Goal: Task Accomplishment & Management: Manage account settings

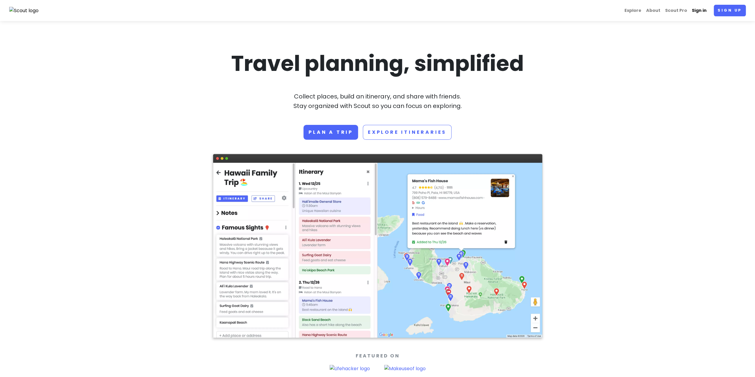
click at [693, 7] on link "Sign in" at bounding box center [700, 11] width 20 height 12
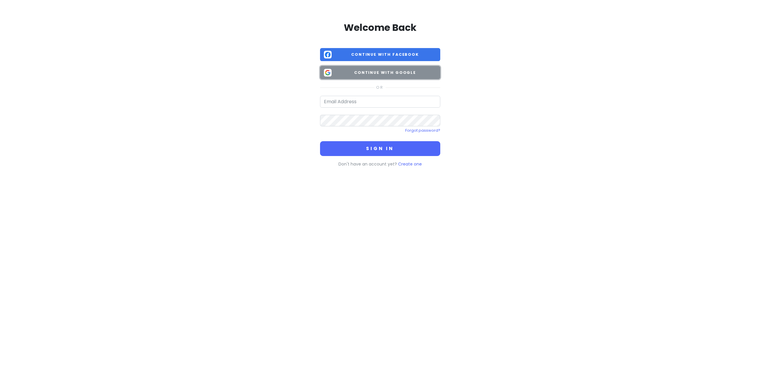
click at [376, 72] on span "Continue with Google" at bounding box center [385, 73] width 102 height 6
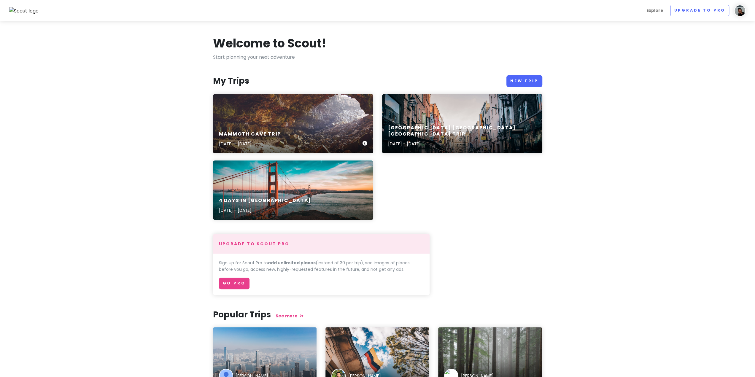
click at [296, 133] on div "Mammoth Cave Trip [DATE] - [DATE]" at bounding box center [293, 139] width 160 height 28
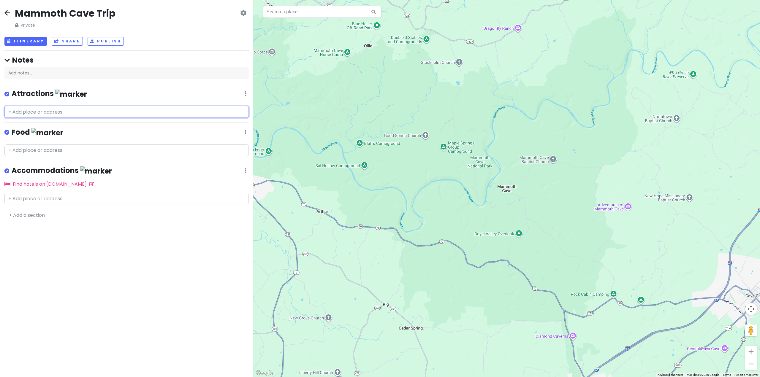
click at [35, 111] on input "text" at bounding box center [126, 112] width 244 height 12
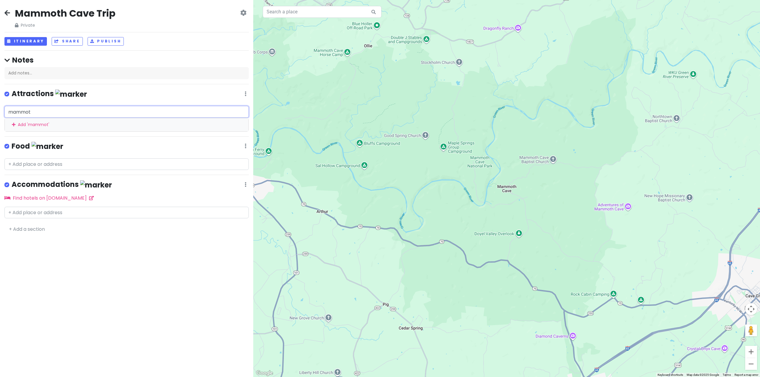
type input "mammoth"
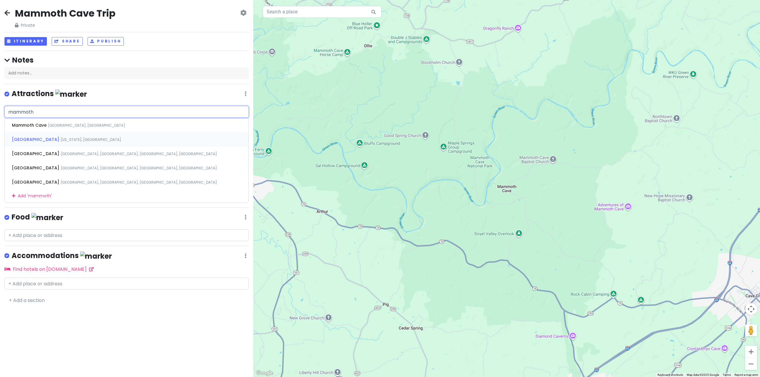
click at [48, 128] on span "[GEOGRAPHIC_DATA]" at bounding box center [30, 125] width 36 height 6
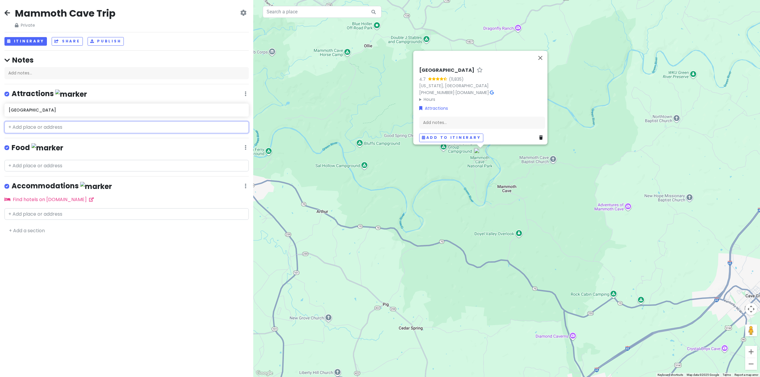
click at [31, 126] on input "text" at bounding box center [126, 127] width 244 height 12
click at [52, 127] on input "text" at bounding box center [126, 127] width 244 height 12
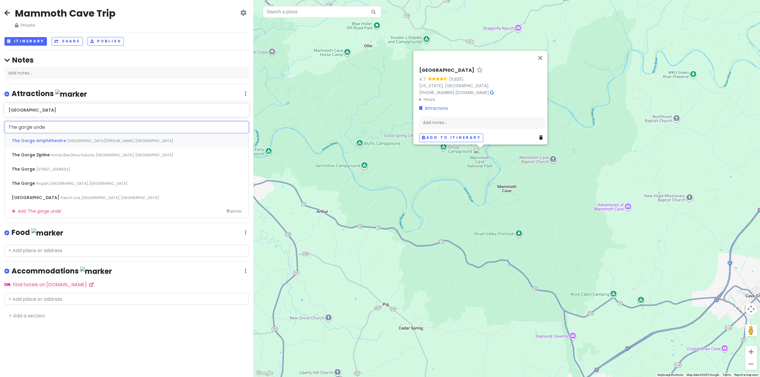
type input "The gorge under"
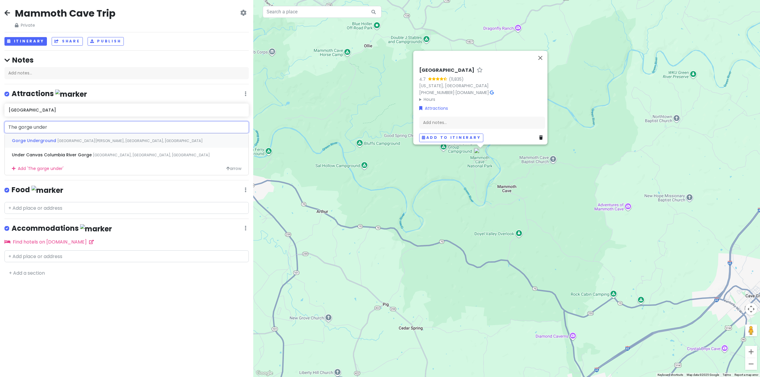
click at [47, 139] on span "Gorge Underground" at bounding box center [34, 141] width 45 height 6
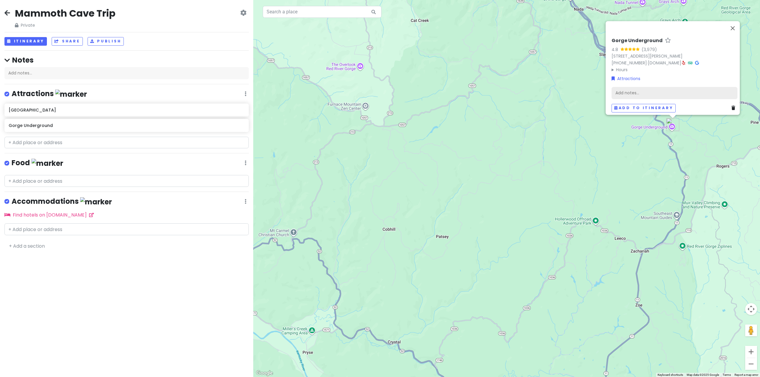
click at [624, 90] on div "Add notes..." at bounding box center [674, 93] width 126 height 12
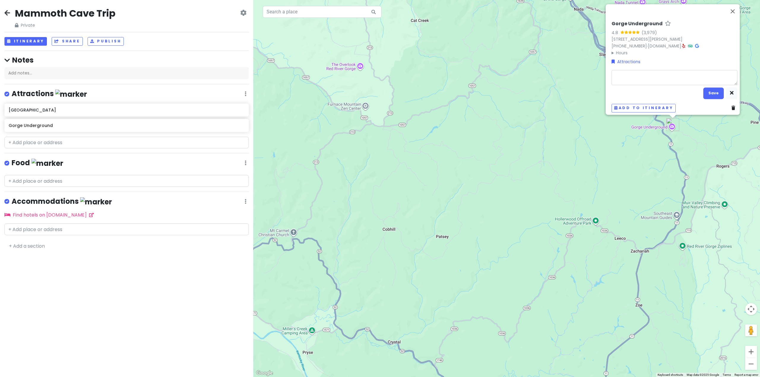
type textarea "x"
type textarea "$"
type textarea "x"
type textarea "$5"
type textarea "x"
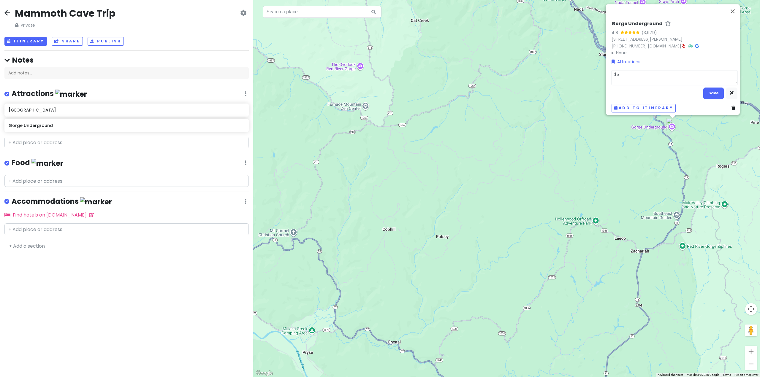
type textarea "$55"
type textarea "x"
type textarea "$55/"
type textarea "x"
type textarea "$55/p"
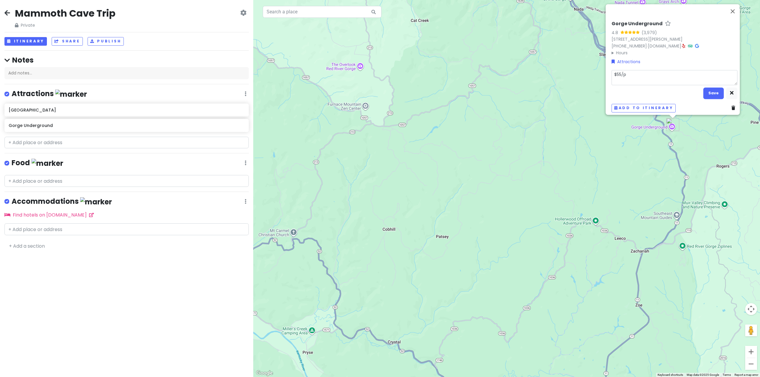
type textarea "x"
type textarea "$55/pe"
type textarea "x"
type textarea "$55/per"
type textarea "x"
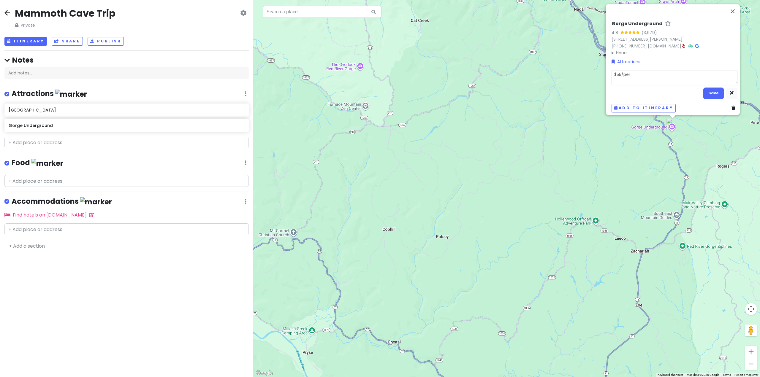
type textarea "$55/per"
type textarea "x"
type textarea "$55/per :"
type textarea "x"
type textarea "$55/per :"
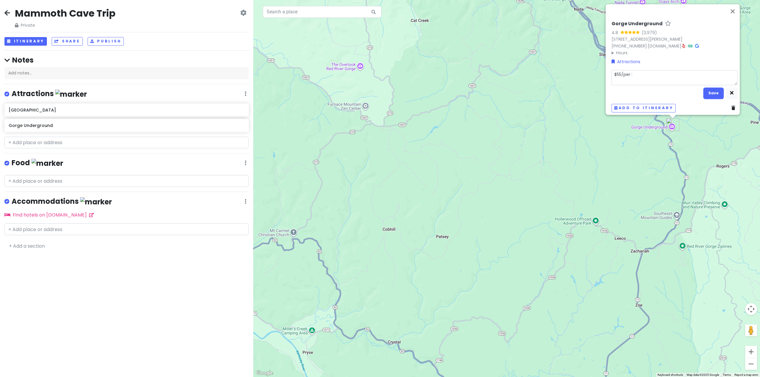
type textarea "x"
type textarea "$55/per :"
type textarea "x"
type textarea "$55/per"
type textarea "x"
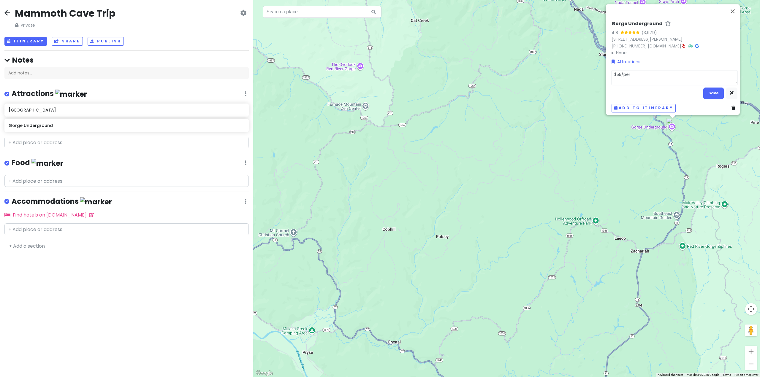
type textarea "$55/per p"
type textarea "x"
type textarea "$55/per pe"
type textarea "x"
type textarea "$55/per per"
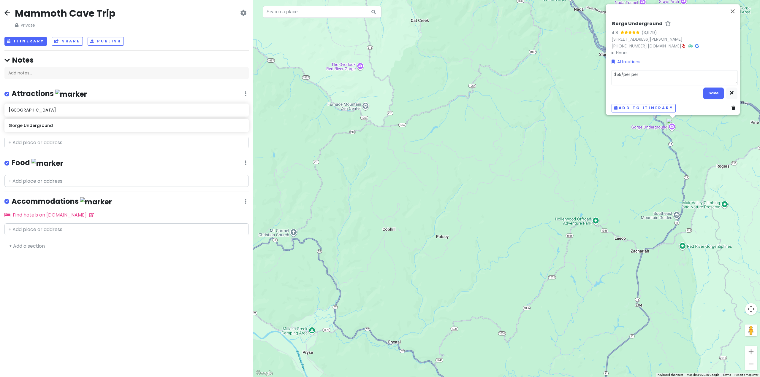
type textarea "x"
type textarea "$55/per pers"
type textarea "x"
type textarea "$55/per perso"
type textarea "x"
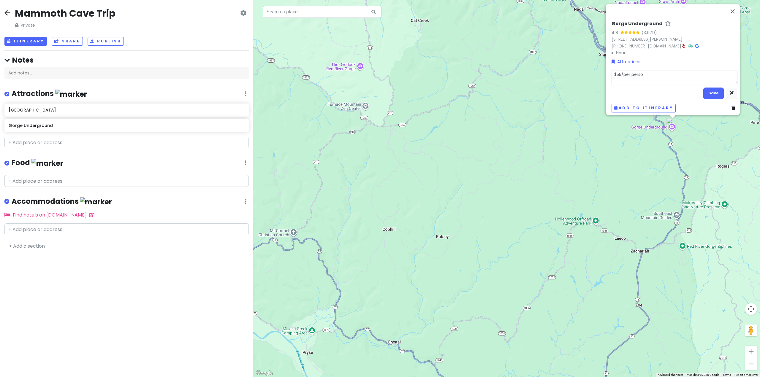
type textarea "$55/per person"
type textarea "x"
type textarea "$55/per perso"
type textarea "x"
type textarea "$55/per pers"
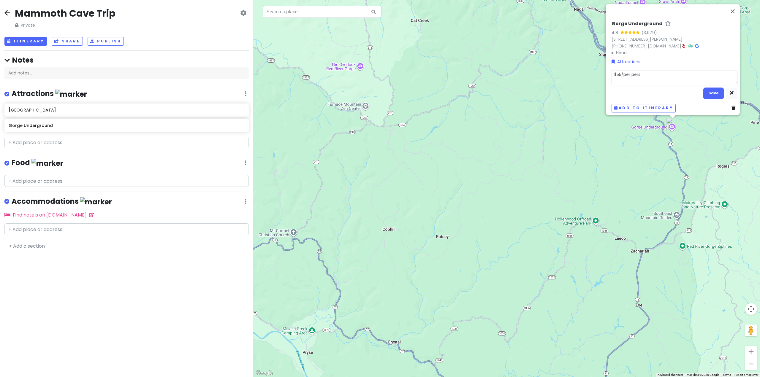
type textarea "x"
type textarea "$55/per per"
type textarea "x"
type textarea "$55/per pe"
type textarea "x"
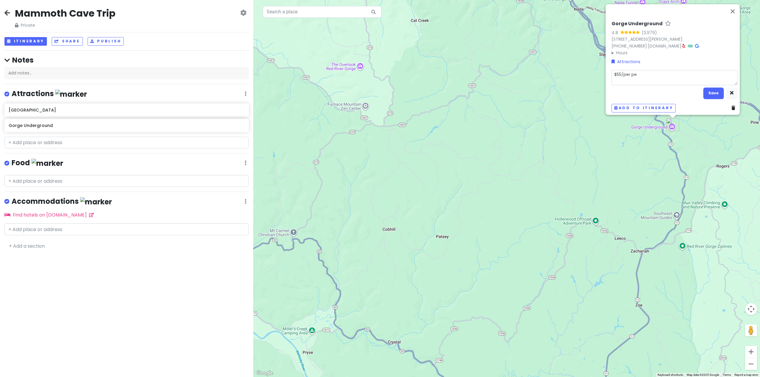
type textarea "$55/per p"
type textarea "x"
type textarea "$55/per"
type textarea "x"
type textarea "$55/per a"
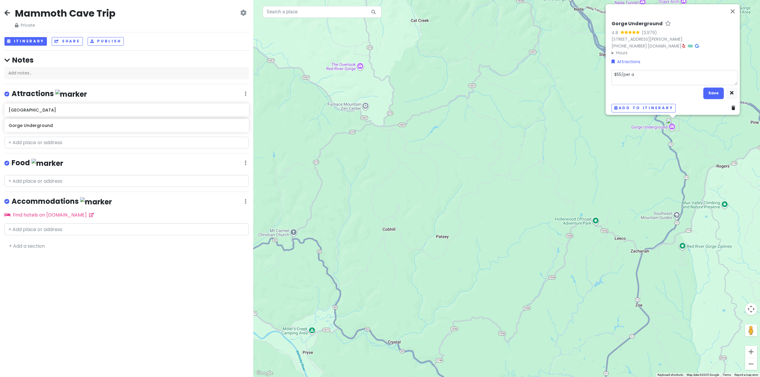
type textarea "x"
type textarea "$55/per ad"
type textarea "x"
type textarea "$55/per adu"
type textarea "x"
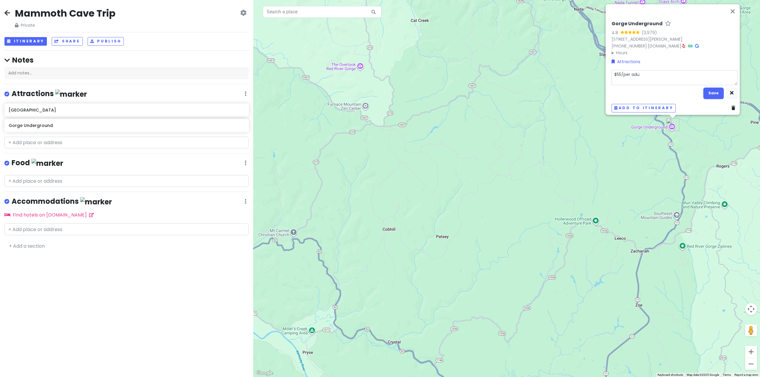
type textarea "$55/per aduk"
type textarea "x"
type textarea "$55/per adukt"
type textarea "x"
type textarea "$55/per aduk"
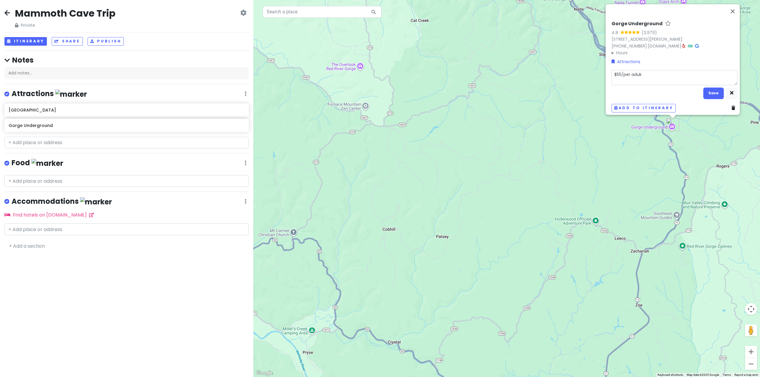
type textarea "x"
type textarea "$55/per adu"
type textarea "x"
type textarea "$55/per adul"
type textarea "x"
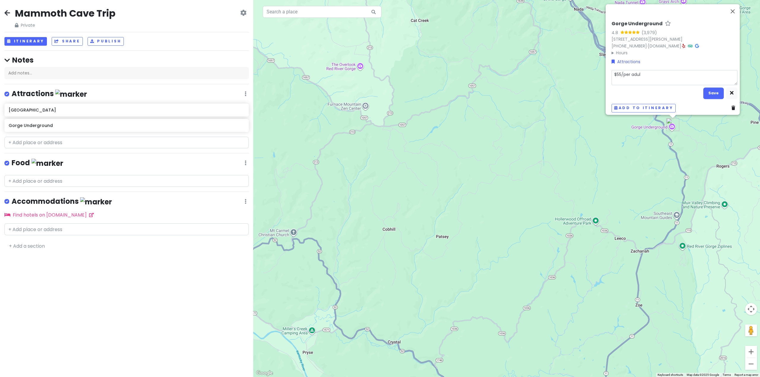
type textarea "$55/per adult"
type textarea "x"
type textarea "$55/per adult"
type textarea "x"
type textarea "$55/per adult"
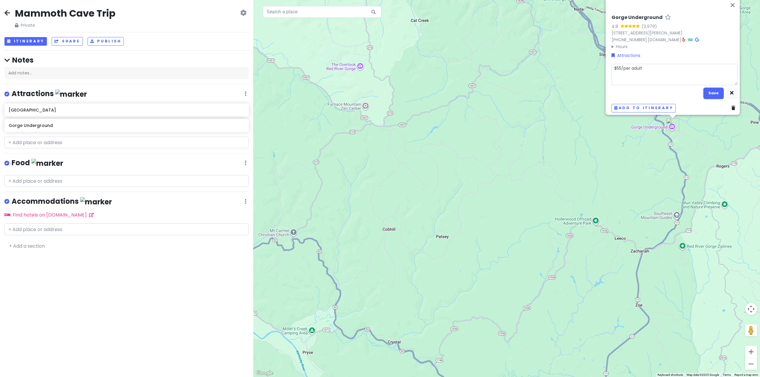
type textarea "x"
type textarea "$55/per adult M"
type textarea "x"
type textarea "$55/per adult Mo"
type textarea "x"
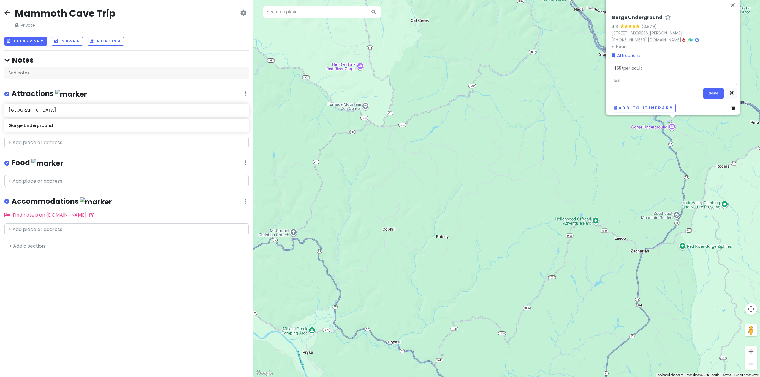
type textarea "$55/per adult Mon"
drag, startPoint x: 625, startPoint y: 78, endPoint x: 601, endPoint y: 77, distance: 23.5
click at [601, 77] on div "Gorge Underground 4.8 (3,979) [STREET_ADDRESS][PERSON_NAME] [PHONE_NUMBER] · [D…" at bounding box center [506, 188] width 506 height 377
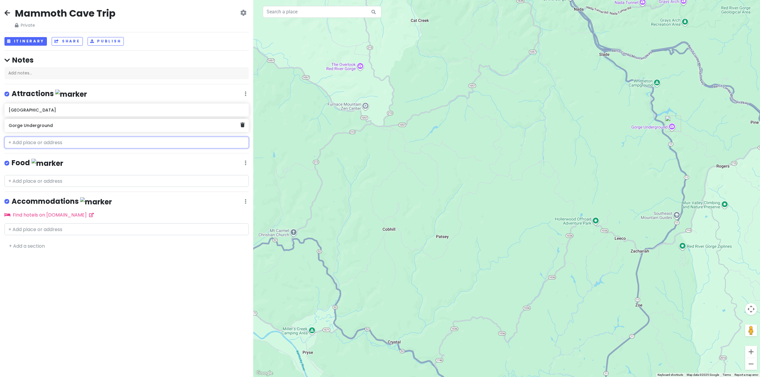
click at [67, 127] on h6 "Gorge Underground" at bounding box center [125, 125] width 232 height 5
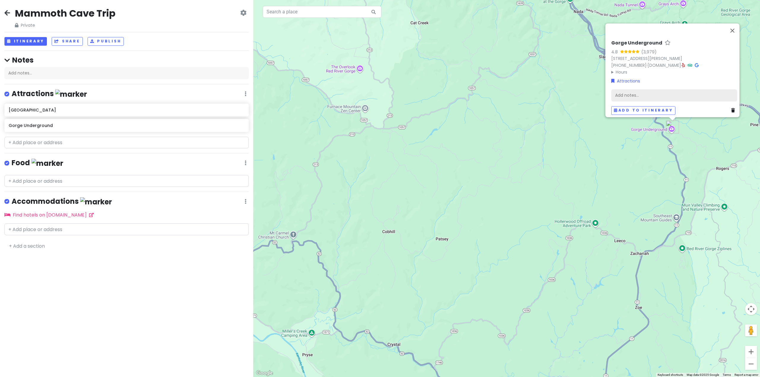
click at [630, 92] on div "Add notes..." at bounding box center [674, 95] width 126 height 12
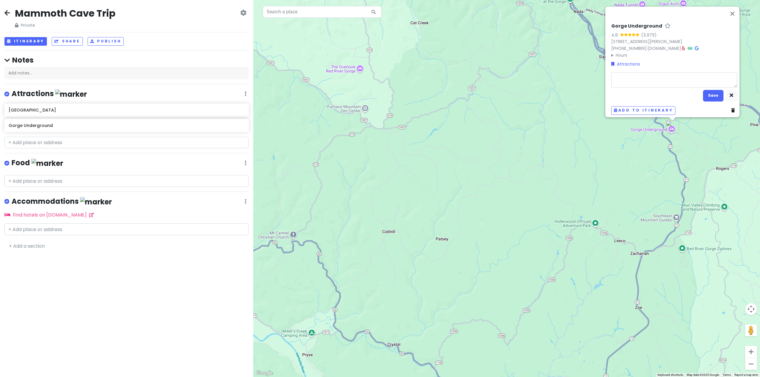
type textarea "x"
type textarea "$"
type textarea "x"
type textarea "$5"
type textarea "x"
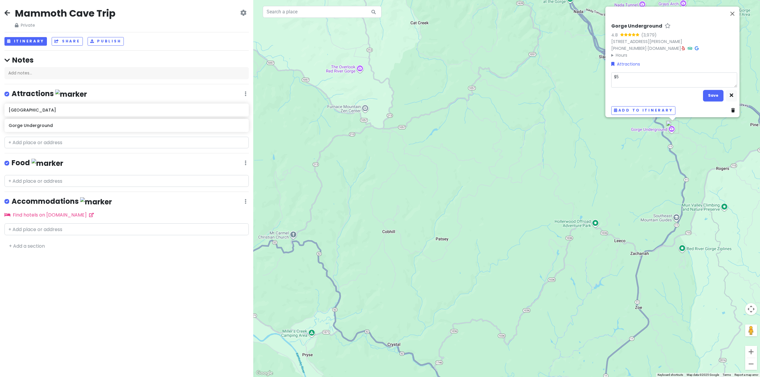
type textarea "$55"
type textarea "x"
type textarea "$55/"
type textarea "x"
type textarea "$55/e"
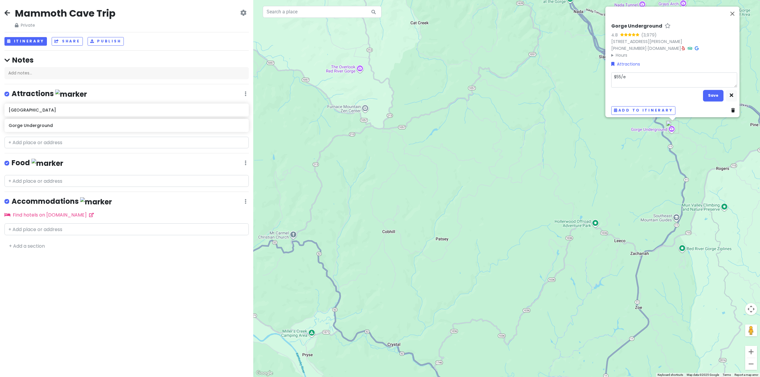
type textarea "x"
type textarea "$55/e"
type textarea "x"
type textarea "$55/e"
type textarea "x"
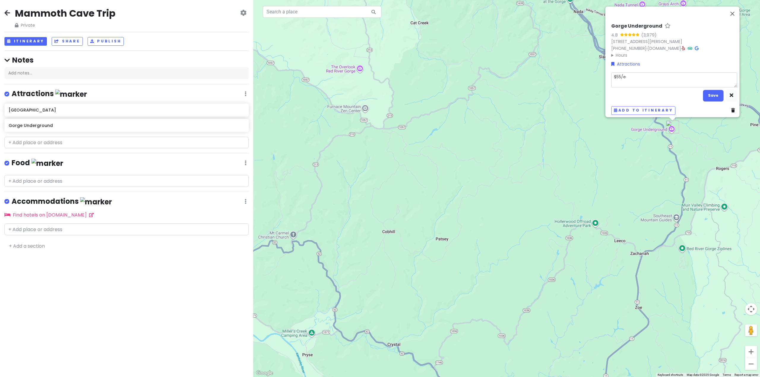
type textarea "$55/ea"
type textarea "x"
type textarea "$55/ea"
type textarea "x"
type textarea "$55/ea M"
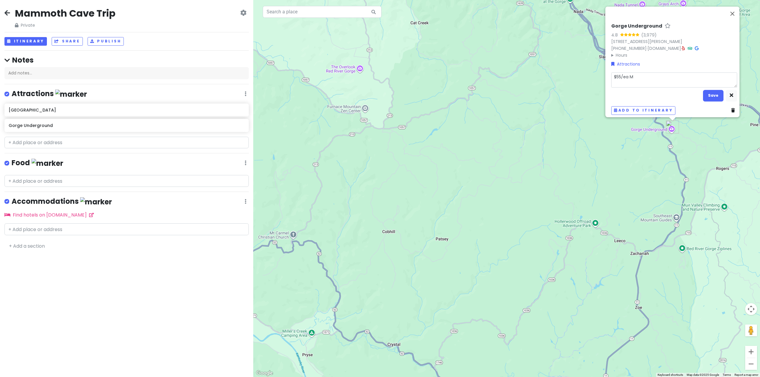
type textarea "x"
type textarea "$55/ea Mo"
type textarea "x"
type textarea "$55/ea Mon"
type textarea "x"
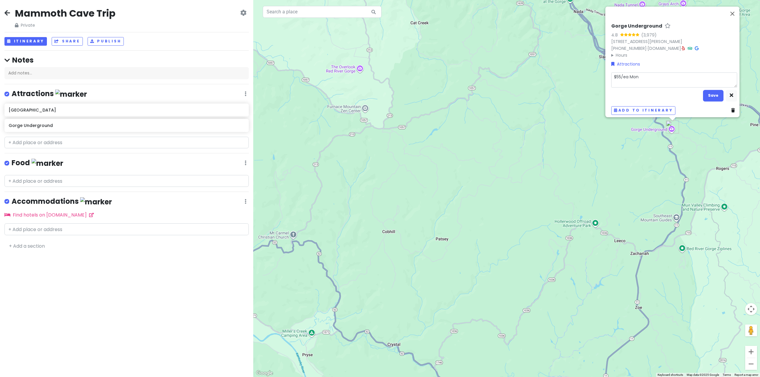
type textarea "$55/ea Mon-"
type textarea "x"
type textarea "$55/ea Mon-T"
type textarea "x"
type textarea "$55/ea Mon-Th"
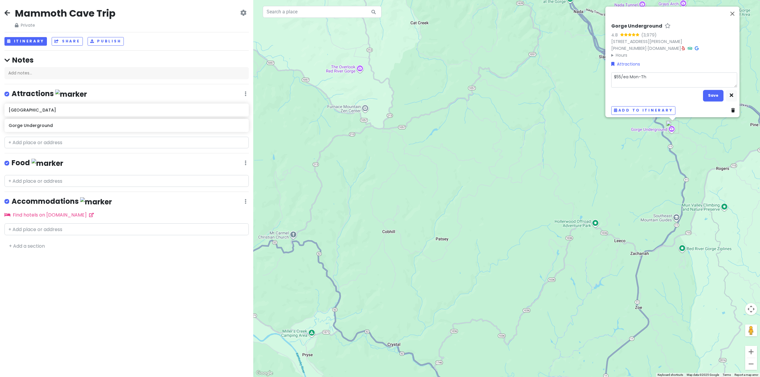
type textarea "x"
type textarea "$55/ea Mon-Thj"
type textarea "x"
type textarea "$55/ea Mon-Th"
type textarea "x"
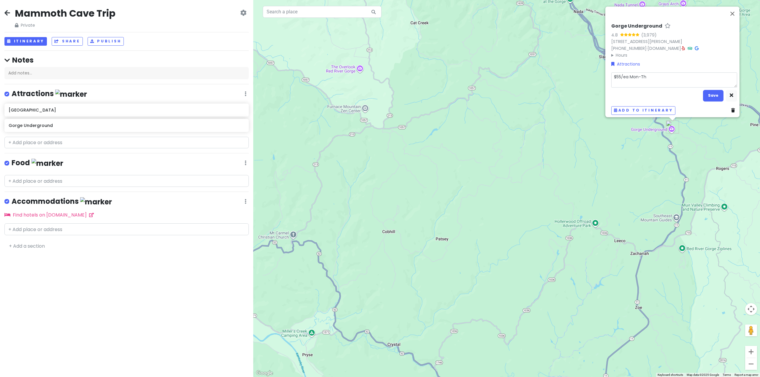
type textarea "$55/ea Mon-Thu"
type textarea "x"
type textarea "$55/ea Mon-Thur"
type textarea "x"
type textarea "$55/ea Mon-Thur"
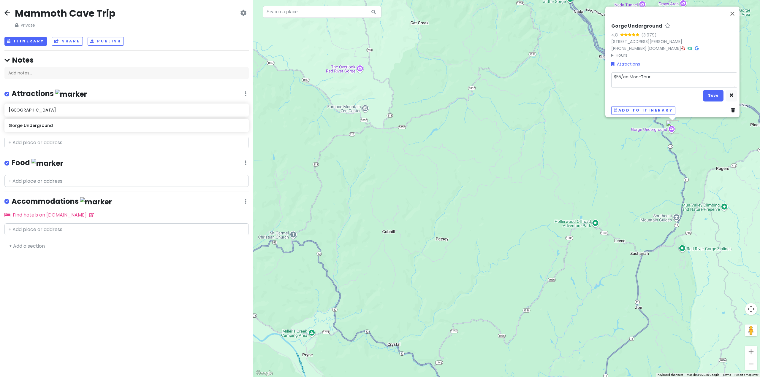
type textarea "x"
type textarea "$55/ea Mon-Thur $"
type textarea "x"
type textarea "$55/ea Mon-Thur $6"
type textarea "x"
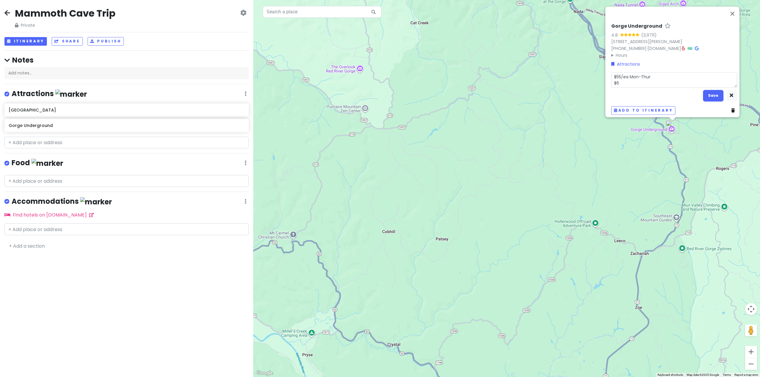
type textarea "$55/ea Mon-Thur $64"
type textarea "x"
type textarea "$55/ea Mon-Thur $64"
type textarea "x"
type textarea "$55/ea Mon-Thur $64"
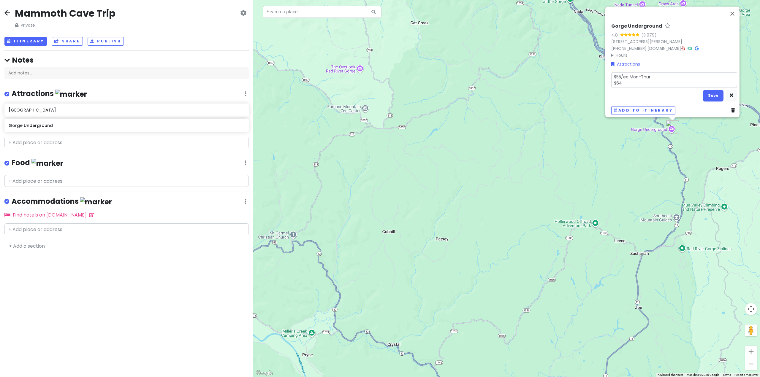
type textarea "x"
type textarea "$55/ea Mon-Thur $64/"
type textarea "x"
type textarea "$55/ea Mon-Thur $64/e"
type textarea "x"
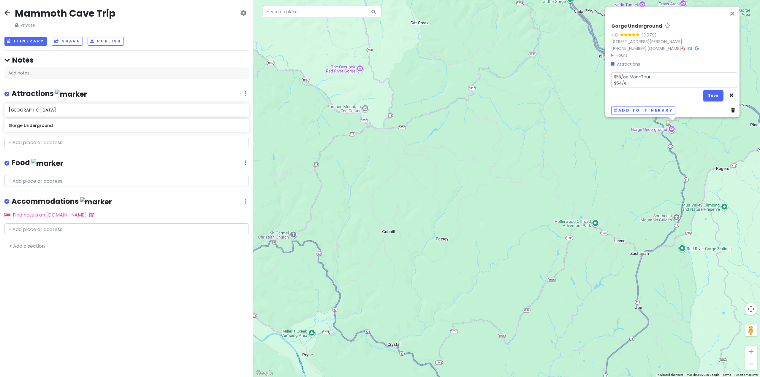
type textarea "$55/ea Mon-Thur $64/ea"
type textarea "x"
type textarea "$55/ea Mon-Thur $64/ea"
type textarea "x"
type textarea "$55/ea Mon-Thur $64/ea F"
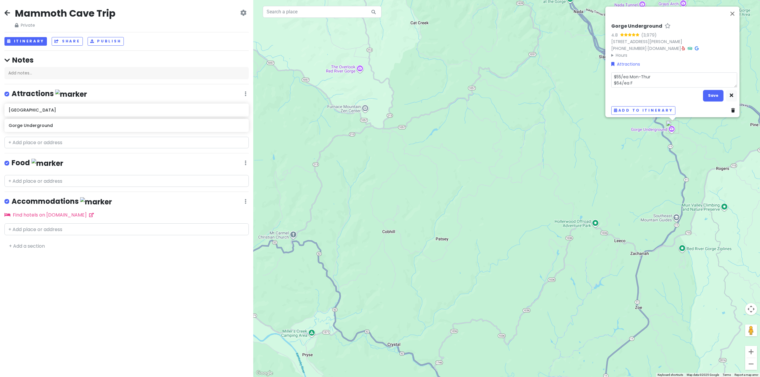
type textarea "x"
type textarea "$55/ea Mon-Thur $64/ea Fr"
type textarea "x"
type textarea "$55/ea Mon-Thur $64/ea Fri"
type textarea "x"
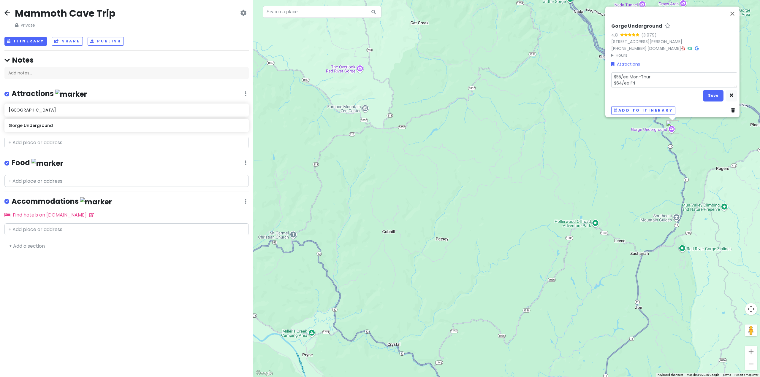
type textarea "$55/ea Mon-Thur $64/ea Fri-"
type textarea "x"
type textarea "$55/ea Mon-Thur $64/ea Fri-S"
type textarea "x"
type textarea "$55/ea Mon-Thur $64/ea Fri-Sun"
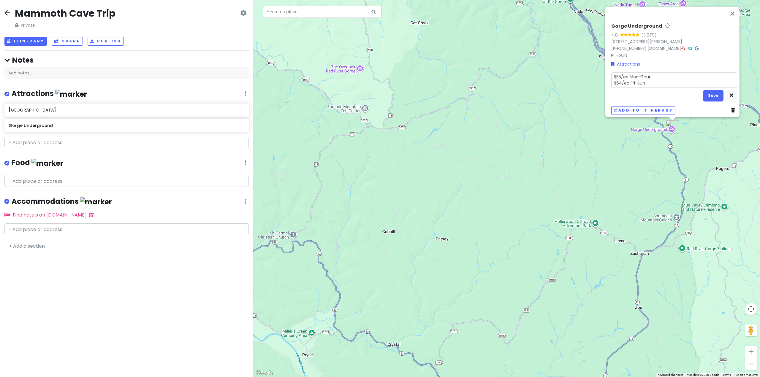
type textarea "x"
type textarea "$55/ea Mon-Thur $64/ea Fri-Sunm"
type textarea "x"
type textarea "$55/ea Mon-Thur $64/ea Fri-Sun"
type textarea "x"
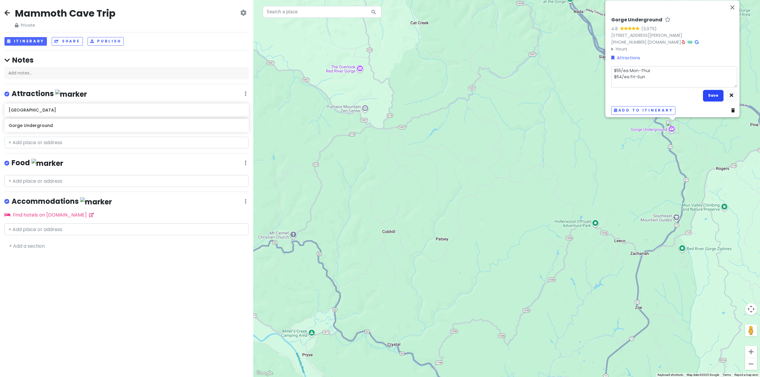
type textarea "$55/ea Mon-Thur $64/ea Fri-Sun"
click at [709, 92] on button "Save" at bounding box center [713, 96] width 20 height 12
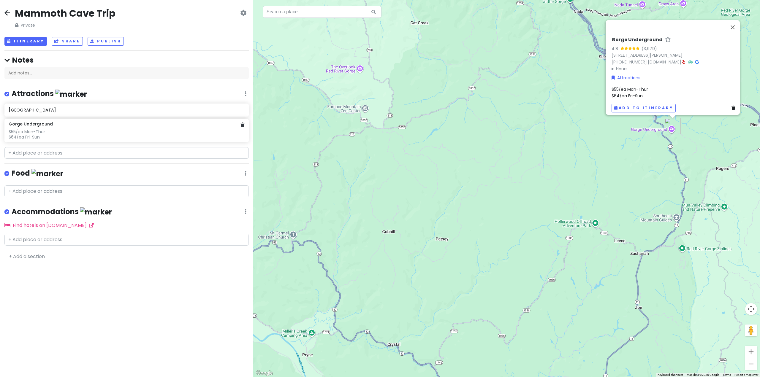
click at [33, 137] on div "$55/ea Mon-Thur $64/ea Fri-Sun" at bounding box center [127, 134] width 236 height 11
click at [629, 91] on div "$55/ea Mon-Thur $64/ea Fri-Sun" at bounding box center [674, 94] width 126 height 13
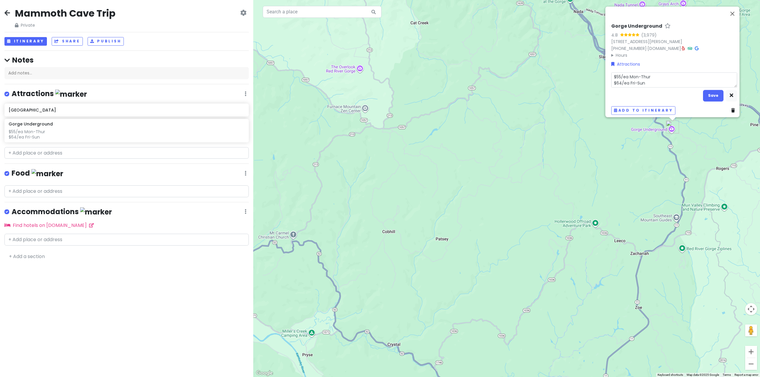
click at [617, 79] on textarea "$55/ea Mon-Thur $64/ea Fri-Sun" at bounding box center [674, 79] width 126 height 15
type textarea "x"
type textarea "$55/ea Mon-Thur $6/ea Fri-Sun"
type textarea "x"
type textarea "$55/ea Mon-Thur $65/ea Fri-Sun"
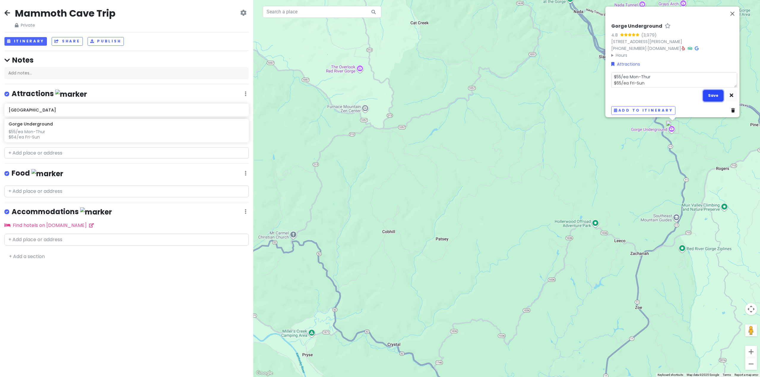
click at [712, 92] on button "Save" at bounding box center [713, 96] width 20 height 12
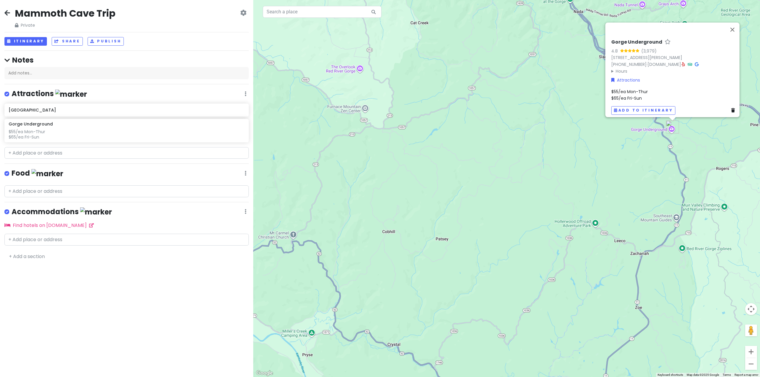
click at [690, 91] on div "$55/ea Mon-Thur $65/ea Fri-Sun" at bounding box center [674, 94] width 126 height 13
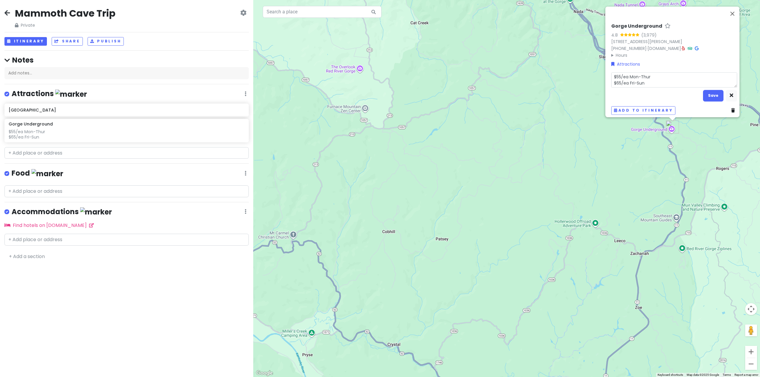
drag, startPoint x: 656, startPoint y: 81, endPoint x: 599, endPoint y: 78, distance: 56.8
click at [599, 78] on div "Gorge Underground 4.8 (3,979) [STREET_ADDRESS][PERSON_NAME] [PHONE_NUMBER] · [D…" at bounding box center [506, 188] width 506 height 377
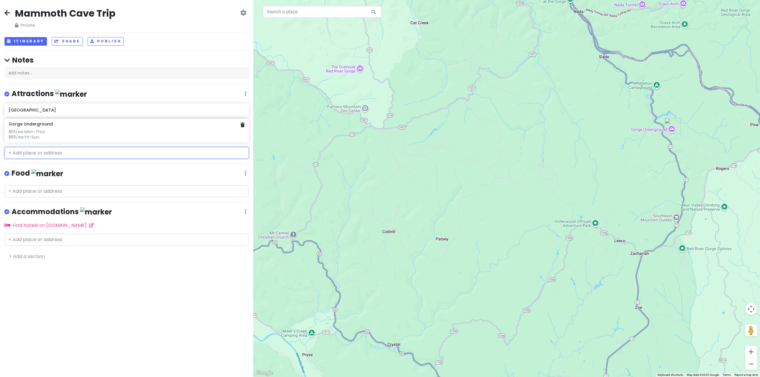
click at [102, 134] on div "$55/ea Mon-Thur $65/ea Fri-Sun" at bounding box center [127, 134] width 236 height 11
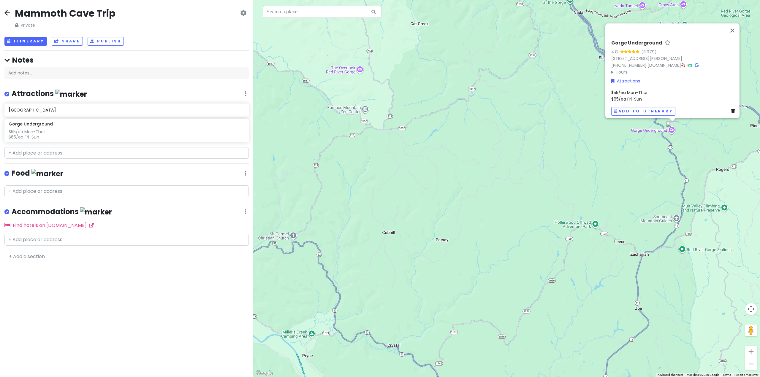
click at [621, 89] on span "$55/ea Mon-Thur $65/ea Fri-Sun" at bounding box center [629, 95] width 36 height 12
drag, startPoint x: 659, startPoint y: 11, endPoint x: 578, endPoint y: 14, distance: 80.5
click at [578, 14] on div "Gorge Underground 4.8 (3,979) [STREET_ADDRESS][PERSON_NAME] [PHONE_NUMBER] · [D…" at bounding box center [506, 188] width 506 height 377
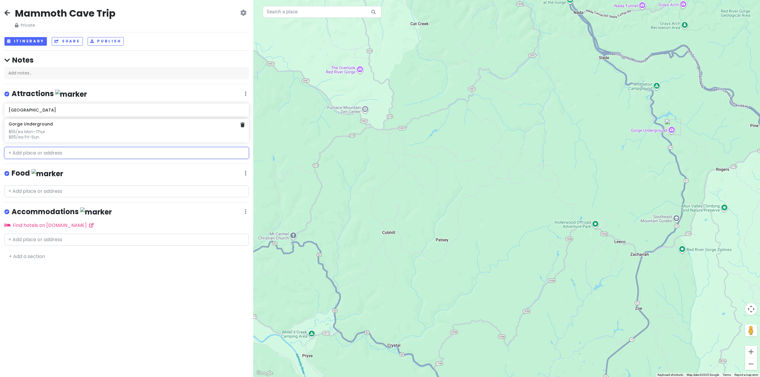
click at [49, 136] on div "$55/ea Mon-Thur $65/ea Fri-Sun" at bounding box center [127, 134] width 236 height 11
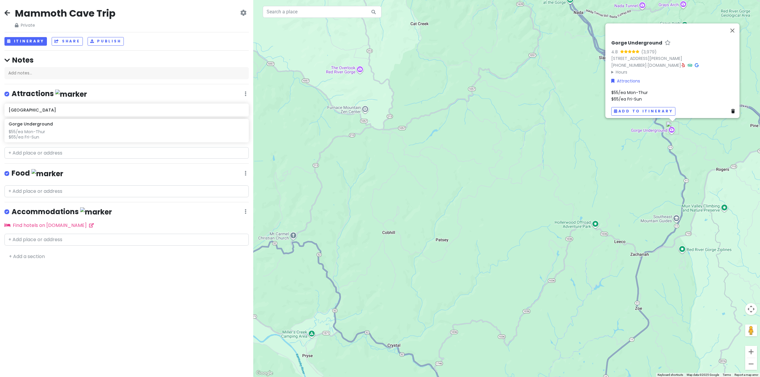
click at [635, 89] on span "$55/ea Mon-Thur $65/ea Fri-Sun" at bounding box center [629, 95] width 36 height 12
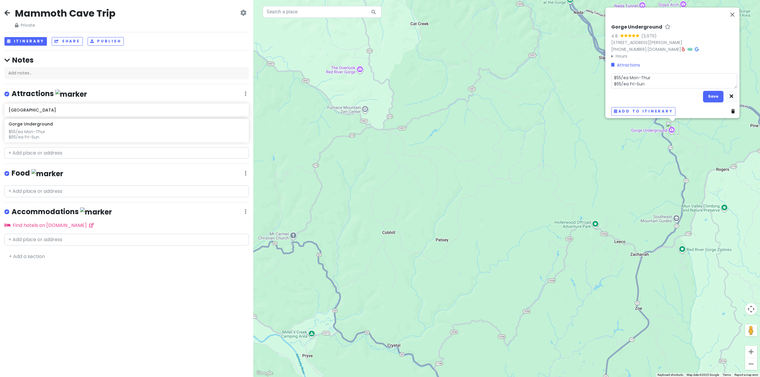
drag, startPoint x: 642, startPoint y: 83, endPoint x: 595, endPoint y: 79, distance: 47.6
click at [595, 79] on div "Gorge Underground 4.8 (3,979) [STREET_ADDRESS][PERSON_NAME] [PHONE_NUMBER] · [D…" at bounding box center [506, 188] width 506 height 377
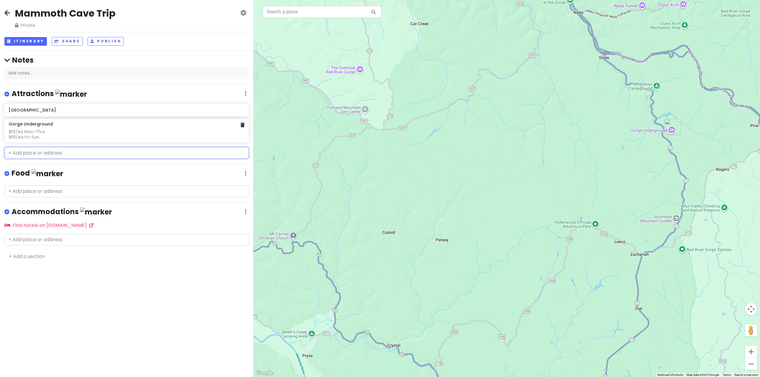
click at [96, 136] on div "$55/ea Mon-Thur $65/ea Fri-Sun" at bounding box center [127, 134] width 236 height 11
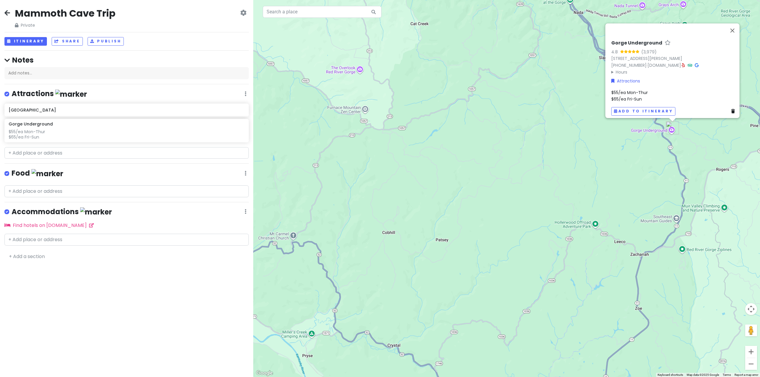
click at [669, 99] on div "$55/ea Mon-Thur $65/ea Fri-Sun" at bounding box center [674, 95] width 126 height 13
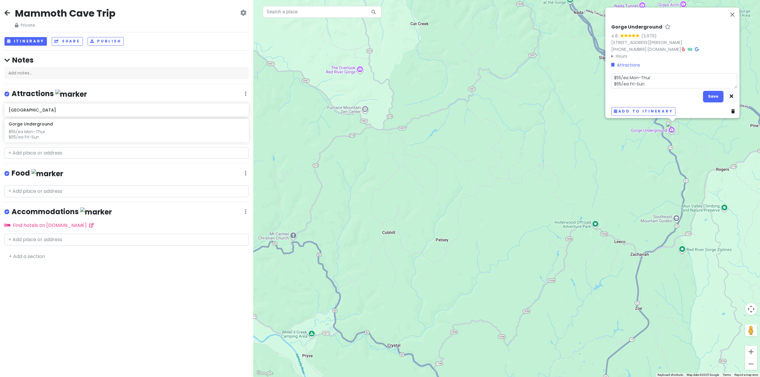
type textarea "x"
type textarea "55/ea Mon-Thur $65/ea Fri-Sun"
type textarea "x"
type textarea "5/ea Mon-Thur $65/ea Fri-Sun"
type textarea "x"
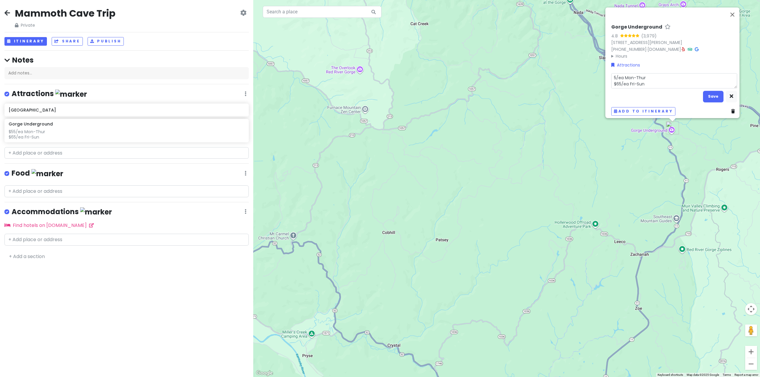
type textarea "/ea Mon-Thur $65/ea Fri-Sun"
type textarea "x"
type textarea "ea Mon-Thur $65/ea Fri-Sun"
type textarea "x"
type textarea "a Mon-Thur $65/ea Fri-Sun"
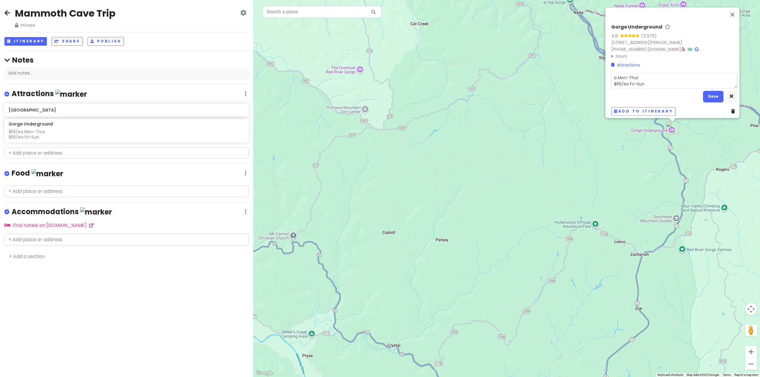
type textarea "x"
type textarea "Mon-Thur $65/ea Fri-Sun"
type textarea "x"
type textarea "Mon-Thur $65/ea Fri-Sun"
type textarea "x"
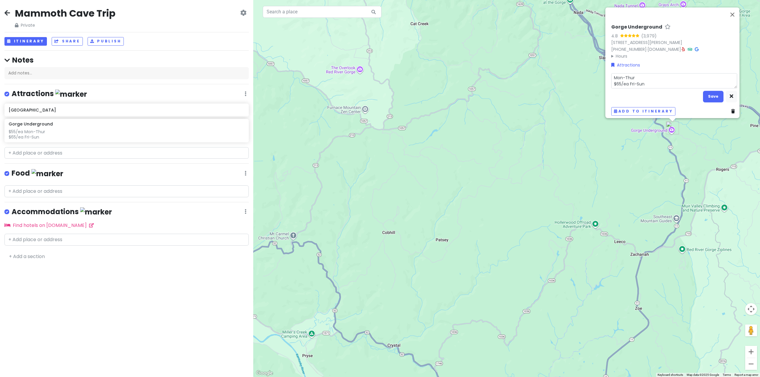
type textarea "on-Thur $65/ea Fri-Sun"
type textarea "x"
type textarea "n-Thur $65/ea Fri-Sun"
type textarea "x"
type textarea "-Thur $65/ea Fri-Sun"
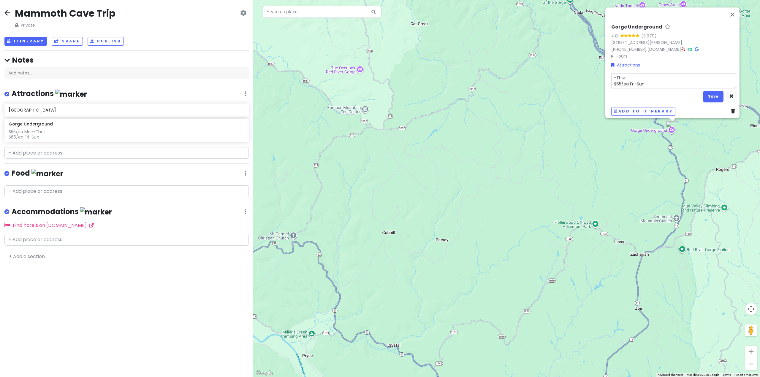
type textarea "x"
type textarea "Thur $65/ea Fri-Sun"
type textarea "x"
type textarea "hur $65/ea Fri-Sun"
type textarea "x"
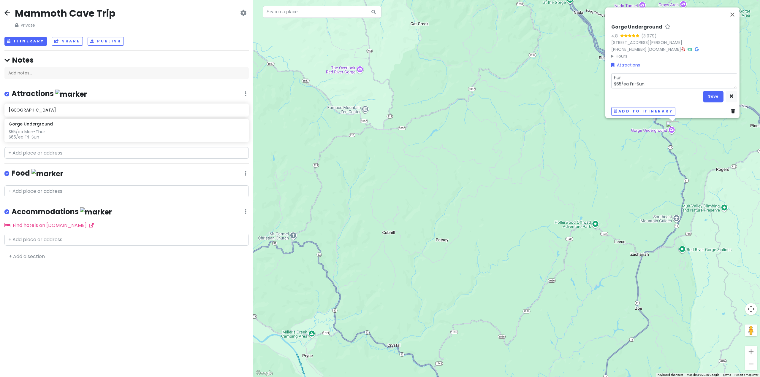
type textarea "ur $65/ea Fri-Sun"
type textarea "x"
type textarea "r $65/ea Fri-Sun"
type textarea "x"
type textarea "$65/ea Fri-Sun"
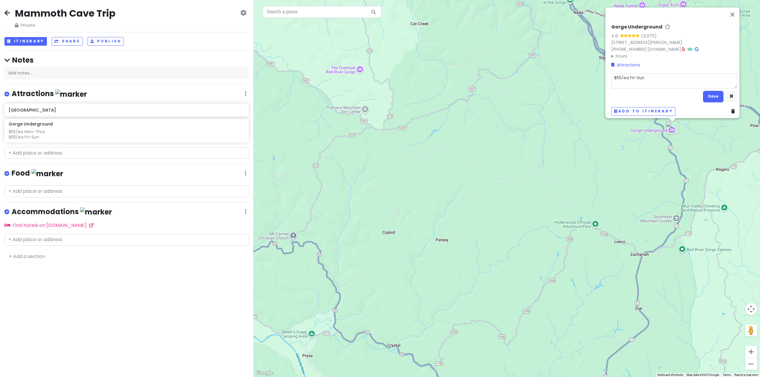
type textarea "x"
type textarea "$65/ea Fri-Sun"
type textarea "x"
type textarea "65/ea Fri-Sun"
type textarea "x"
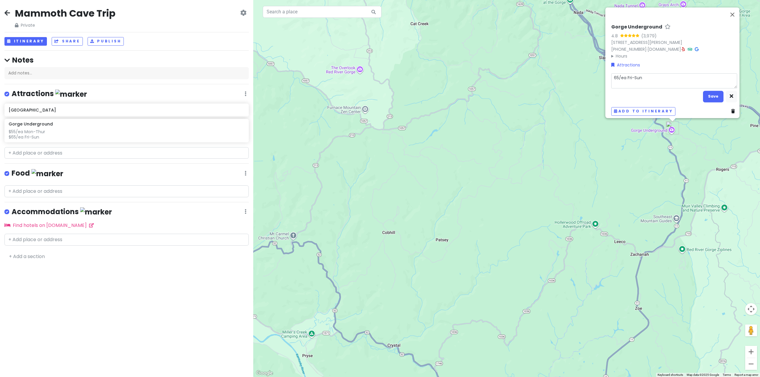
type textarea "5/ea Fri-Sun"
type textarea "x"
type textarea "/ea Fri-Sun"
type textarea "x"
type textarea "ea Fri-Sun"
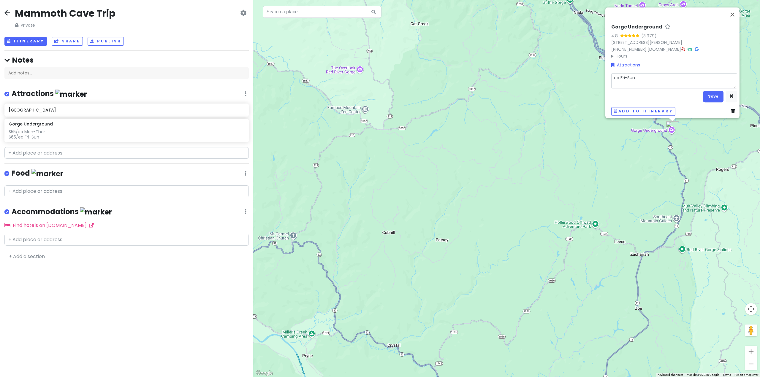
type textarea "x"
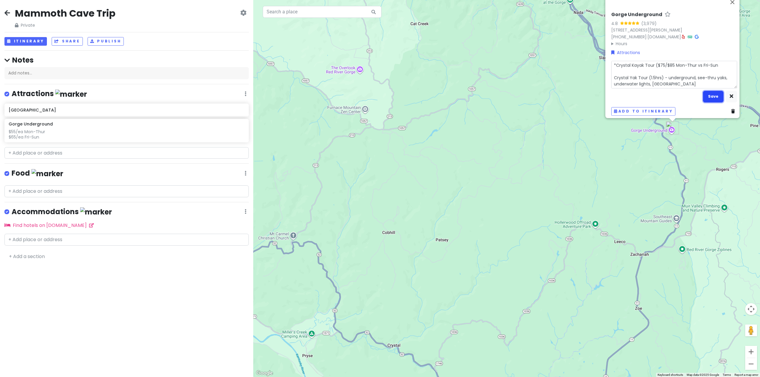
click at [705, 91] on button "Save" at bounding box center [713, 97] width 20 height 12
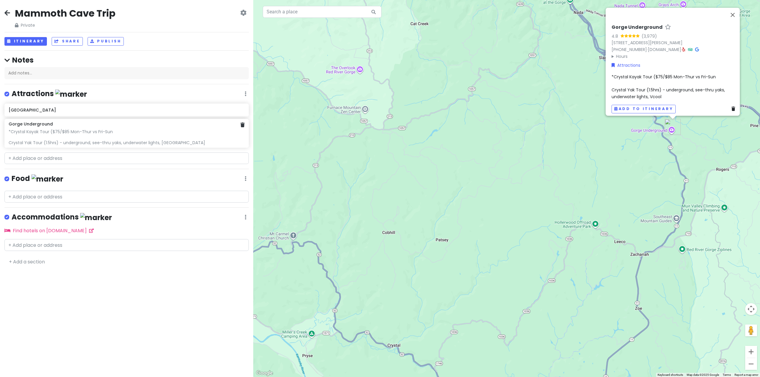
click at [112, 133] on div "*Crystal Kayak Tour ($75/$85 Mon-Thur vs Fri-Sun Crystal Yak Tour (1.5hrs) - un…" at bounding box center [127, 137] width 236 height 16
click at [653, 84] on div "*Crystal Kayak Tour ($75/$85 Mon-Thur vs Fri-Sun Crystal Yak Tour (1.5hrs) - un…" at bounding box center [674, 89] width 126 height 27
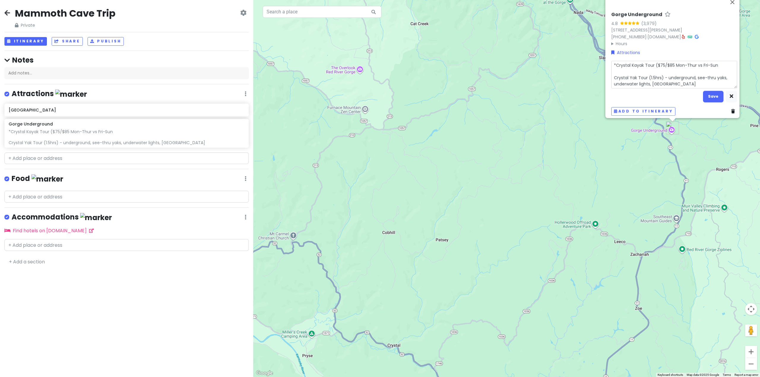
click at [665, 80] on textarea "*Crystal Kayak Tour ($75/$85 Mon-Thur vs Fri-Sun Crystal Yak Tour (1.5hrs) - un…" at bounding box center [674, 75] width 126 height 28
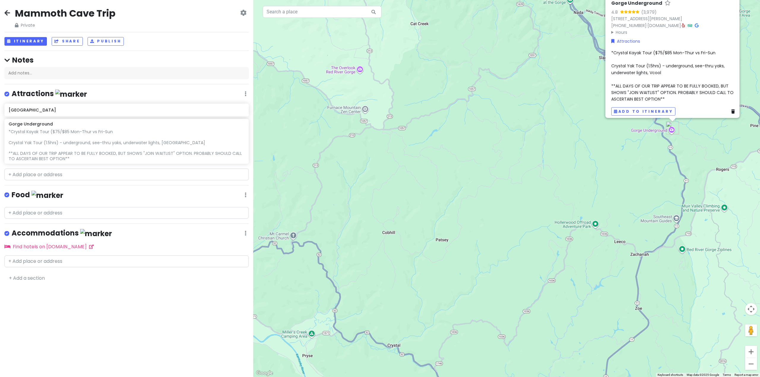
click at [656, 89] on span "*Crystal Kayak Tour ($75/$85 Mon-Thur vs Fri-Sun Crystal Yak Tour (1.5hrs) - un…" at bounding box center [672, 76] width 123 height 53
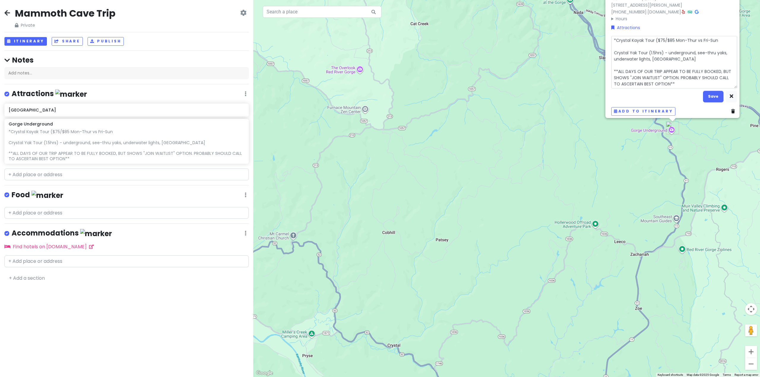
click at [669, 80] on textarea "*Crystal Kayak Tour ($75/$85 Mon-Thur vs Fri-Sun Crystal Yak Tour (1.5hrs) - un…" at bounding box center [674, 62] width 126 height 53
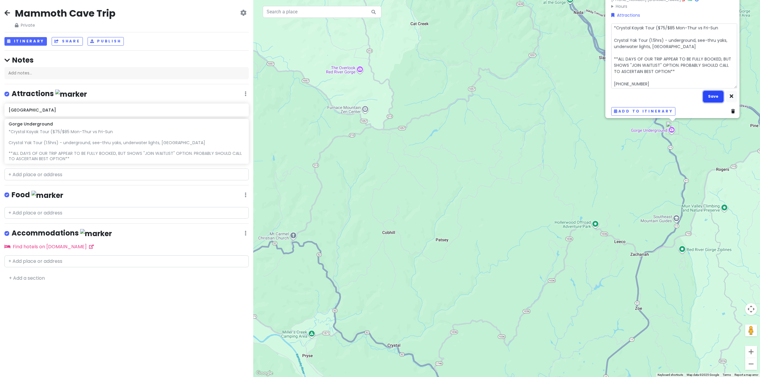
click at [713, 92] on button "Save" at bounding box center [713, 97] width 20 height 12
